Goal: Find contact information: Find contact information

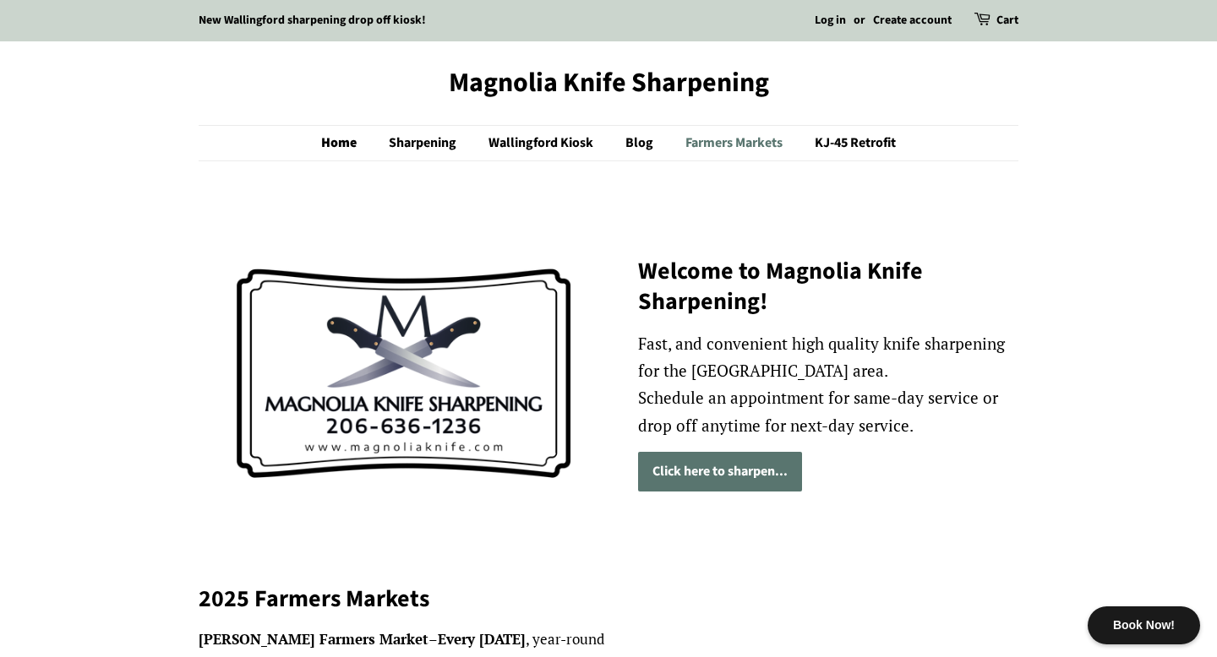
click at [738, 139] on link "Farmers Markets" at bounding box center [736, 143] width 127 height 35
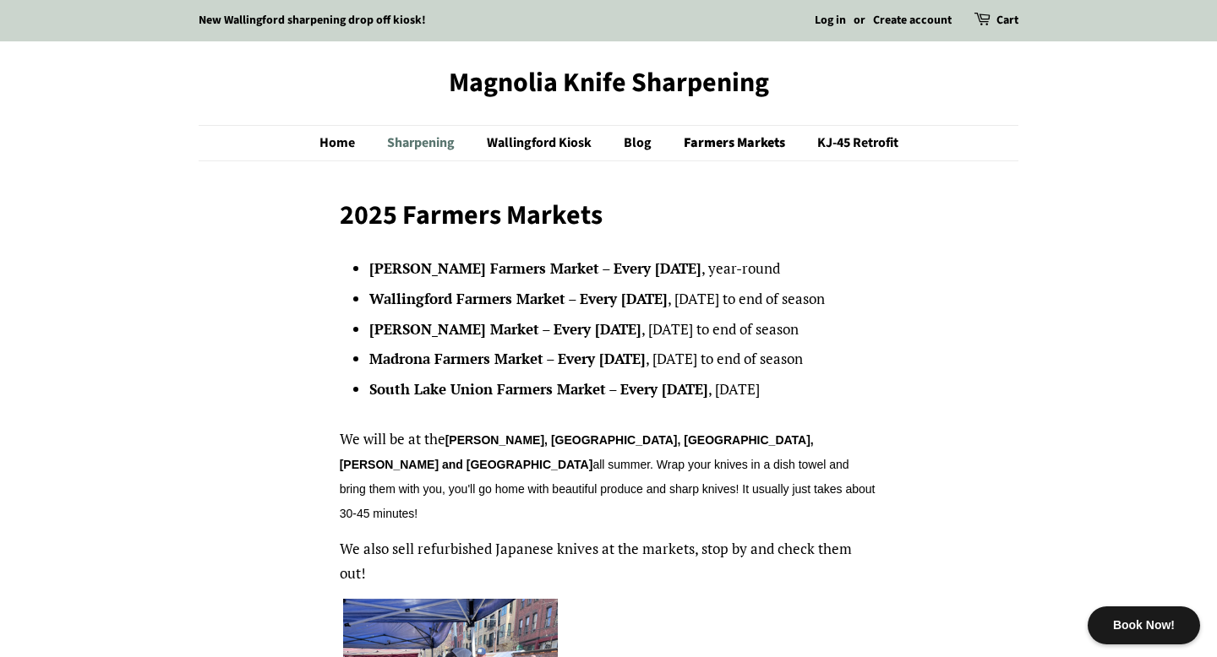
click at [428, 140] on link "Sharpening" at bounding box center [422, 143] width 97 height 35
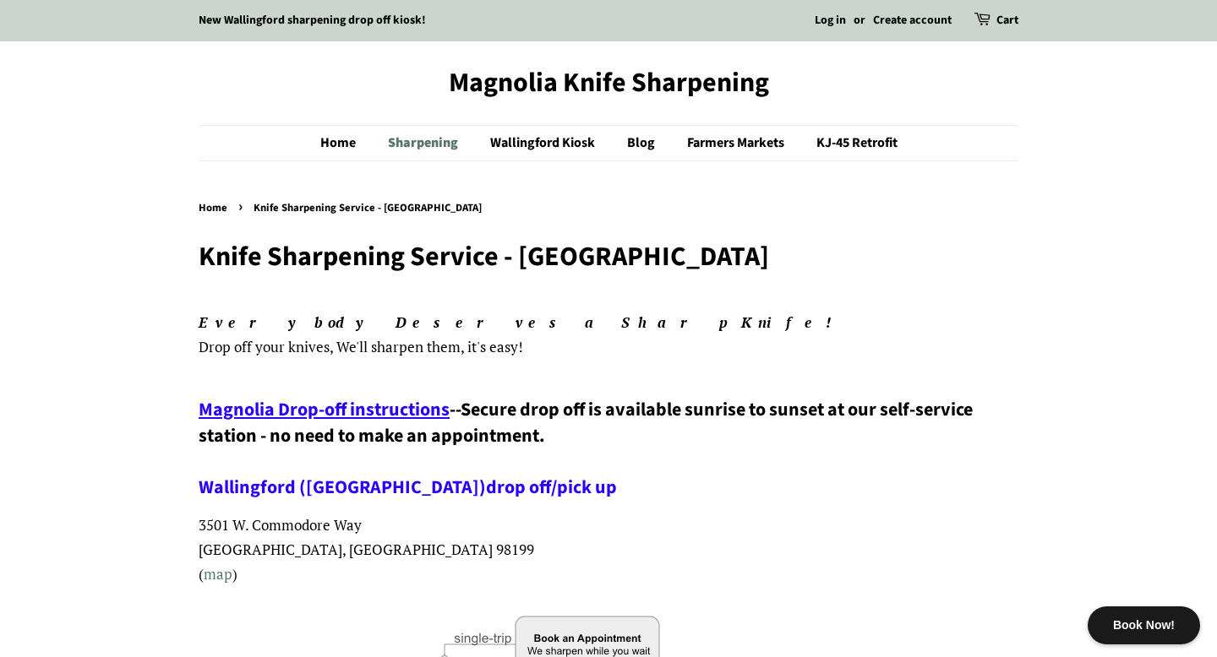
click at [414, 144] on link "Sharpening" at bounding box center [425, 143] width 100 height 35
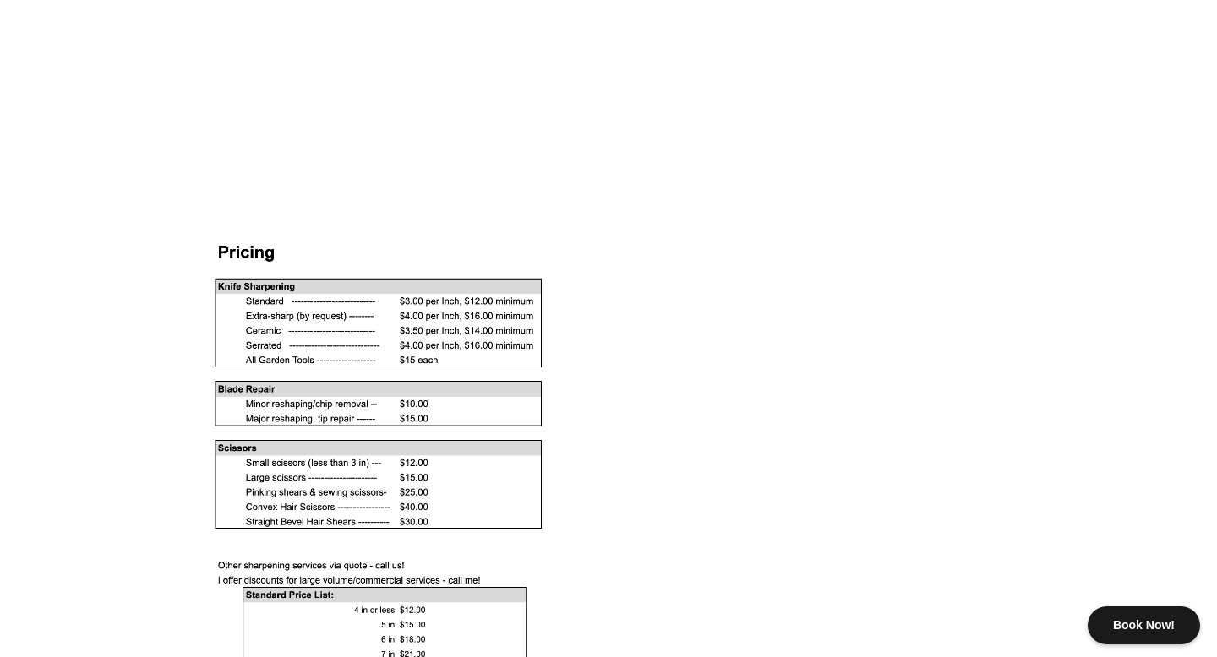
scroll to position [1449, 0]
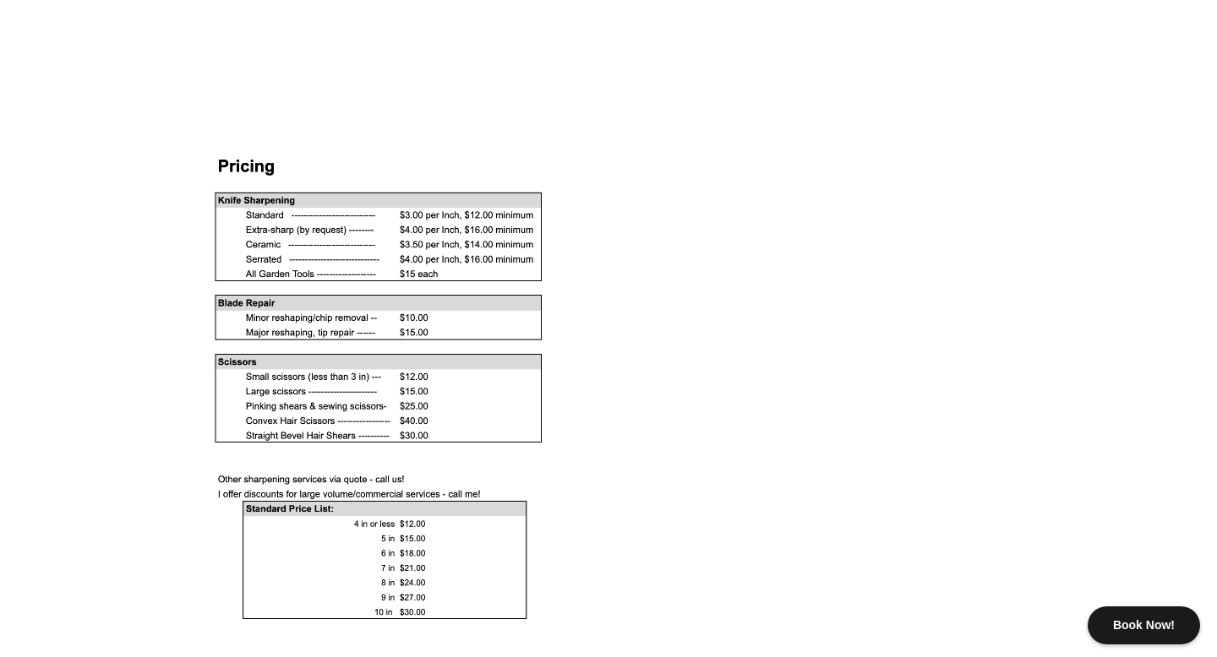
click at [1130, 609] on div "Book Now!" at bounding box center [1143, 626] width 112 height 38
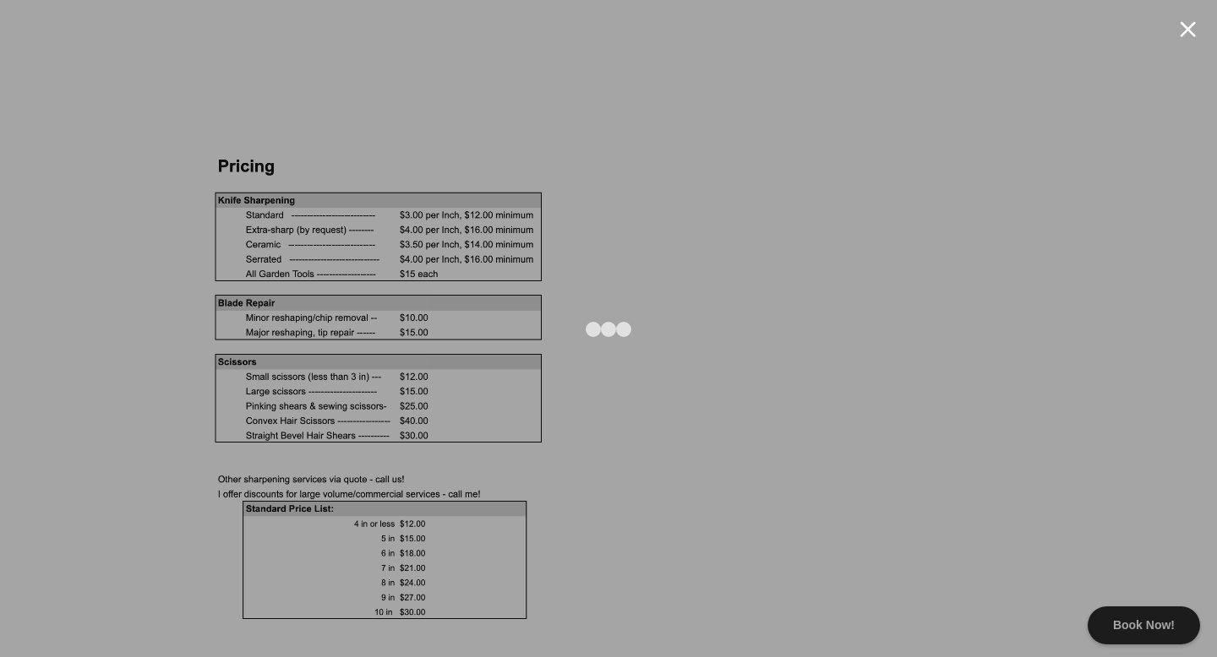
click at [1187, 32] on div at bounding box center [1188, 29] width 16 height 16
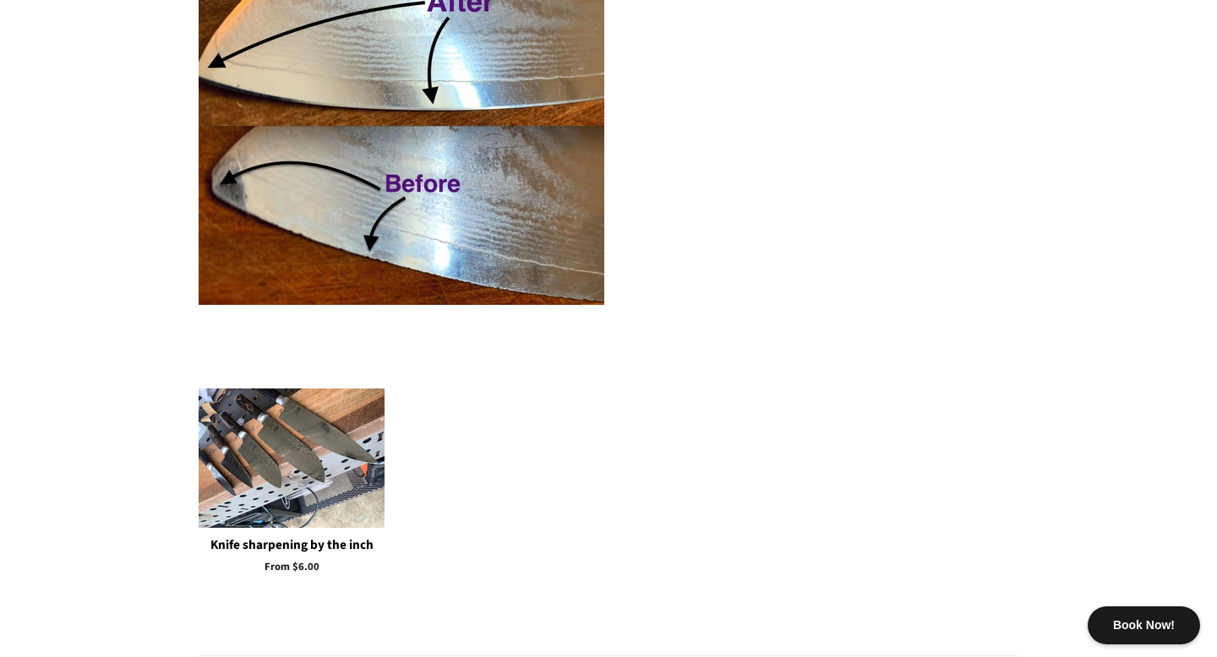
scroll to position [3113, 0]
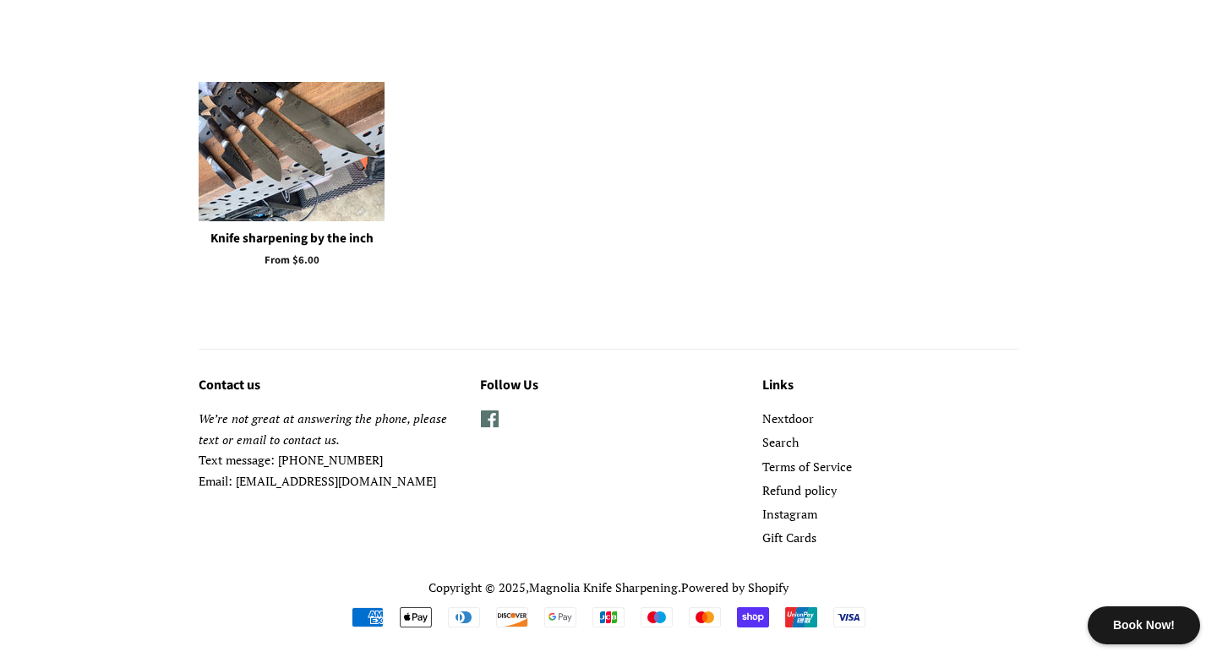
drag, startPoint x: 238, startPoint y: 482, endPoint x: 443, endPoint y: 484, distance: 204.5
click at [443, 484] on p "We’re not great at answering the phone, please text or email to contact us. Tex…" at bounding box center [327, 450] width 256 height 83
copy p "magnoliaknifesharpening@gmail.com"
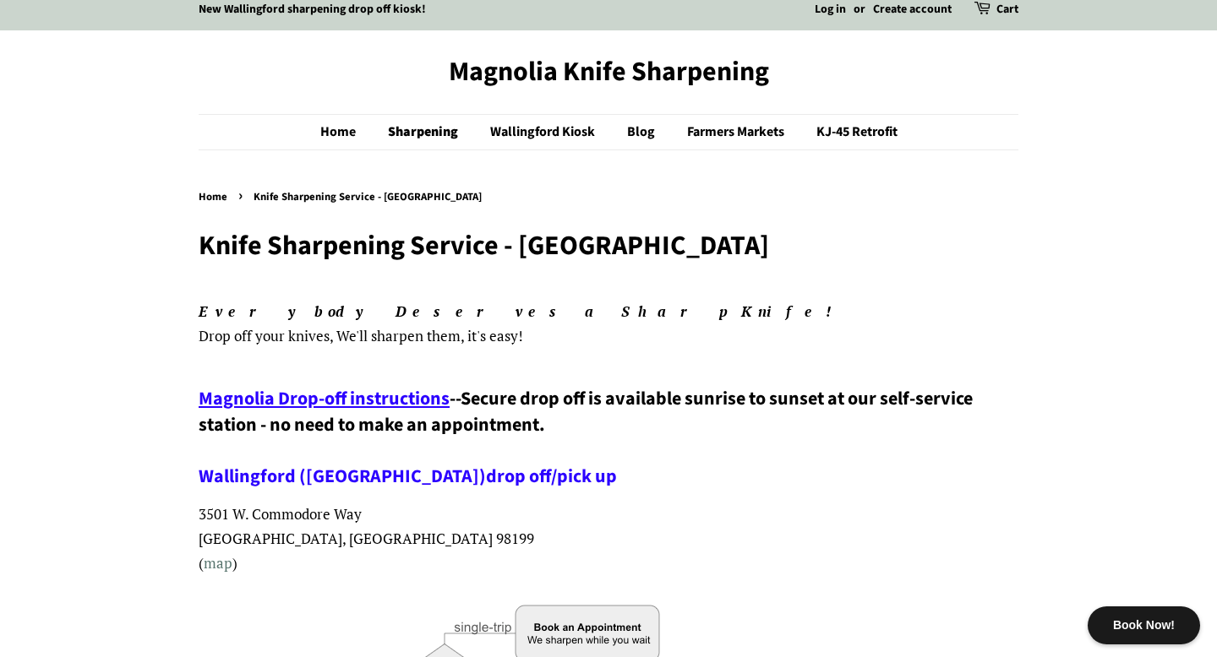
scroll to position [62, 0]
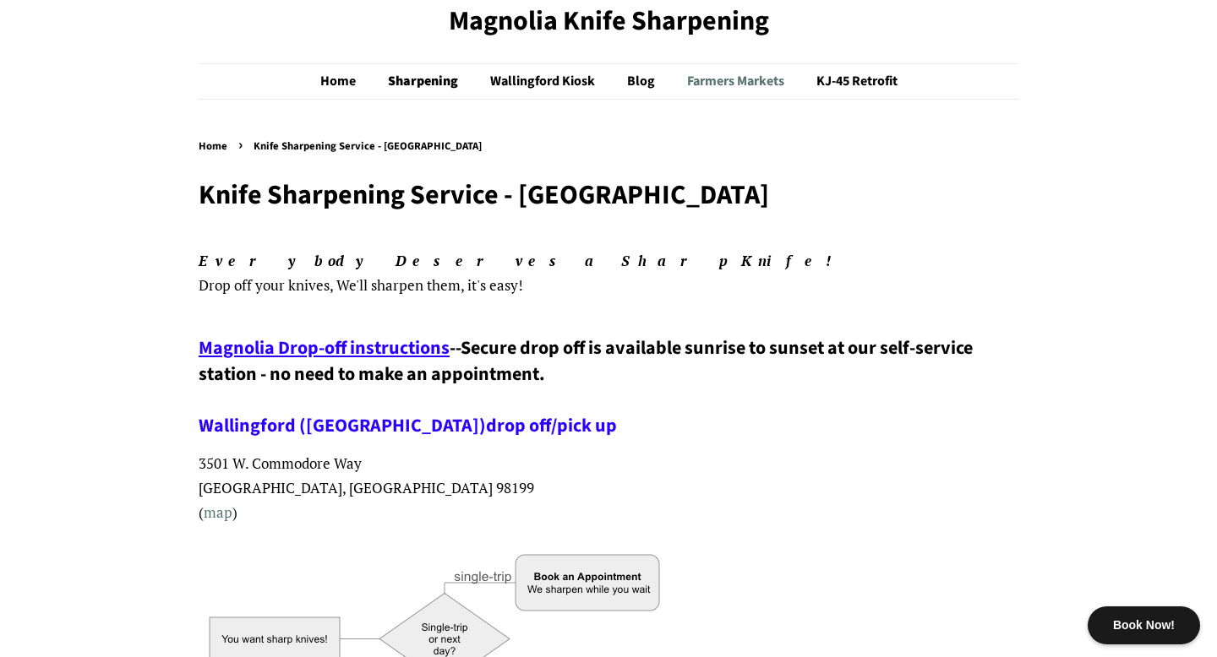
click at [701, 83] on link "Farmers Markets" at bounding box center [737, 81] width 127 height 35
